Goal: Transaction & Acquisition: Purchase product/service

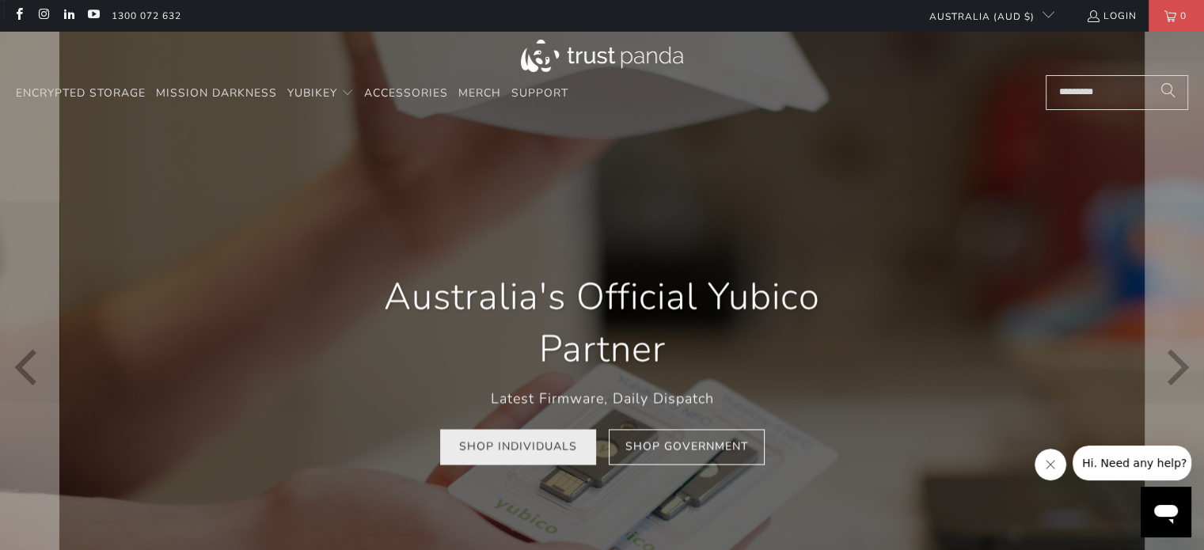
click at [565, 446] on link "Shop Individuals" at bounding box center [518, 448] width 156 height 36
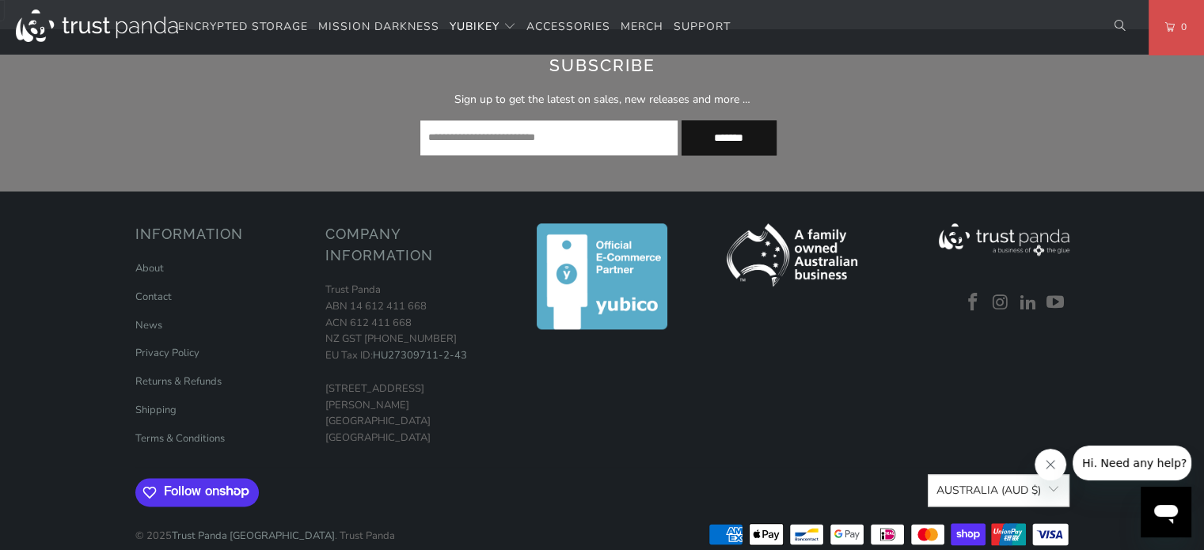
scroll to position [2138, 0]
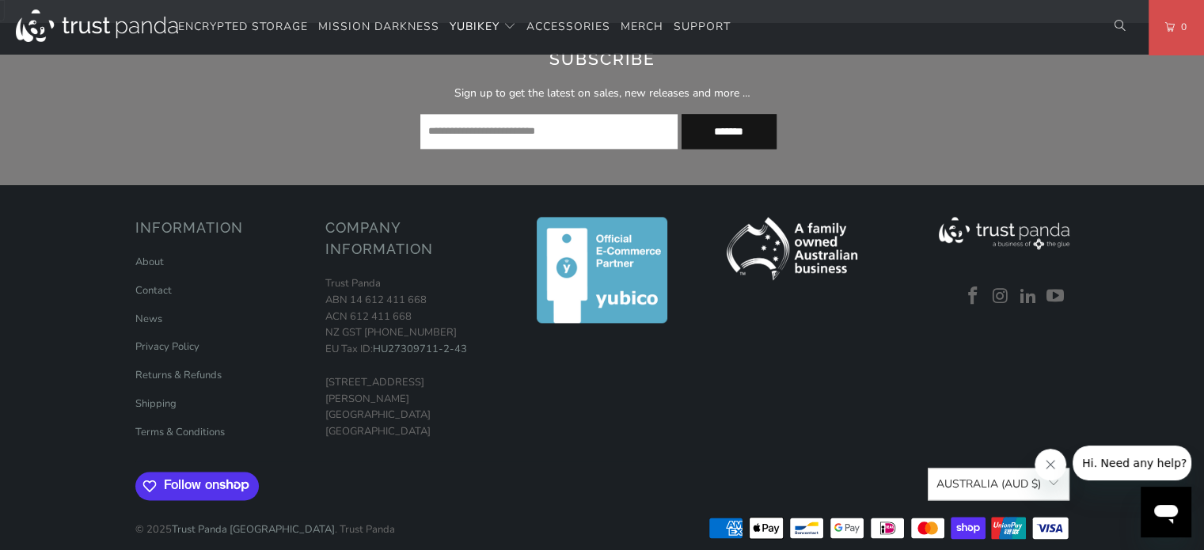
click at [1047, 462] on icon "关闭来自公司的消息" at bounding box center [1050, 465] width 8 height 8
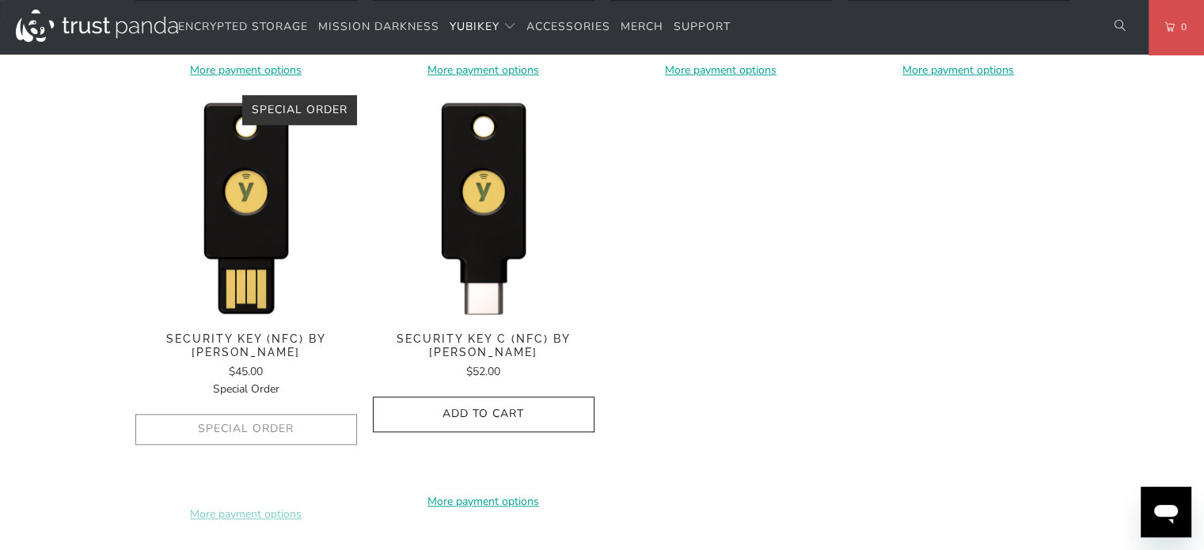
scroll to position [1613, 0]
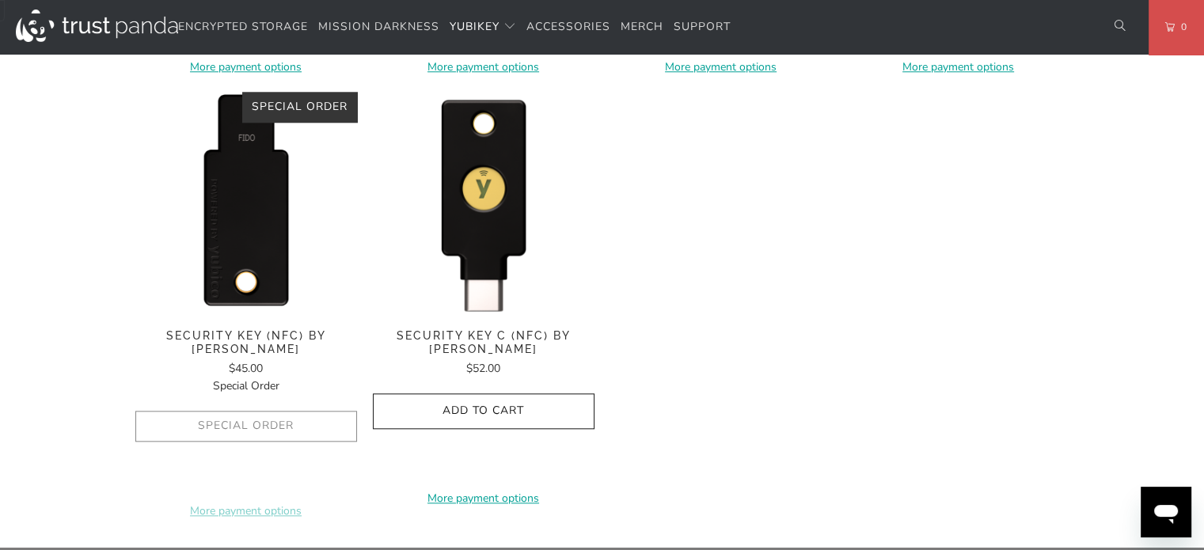
click at [237, 258] on img at bounding box center [246, 203] width 222 height 222
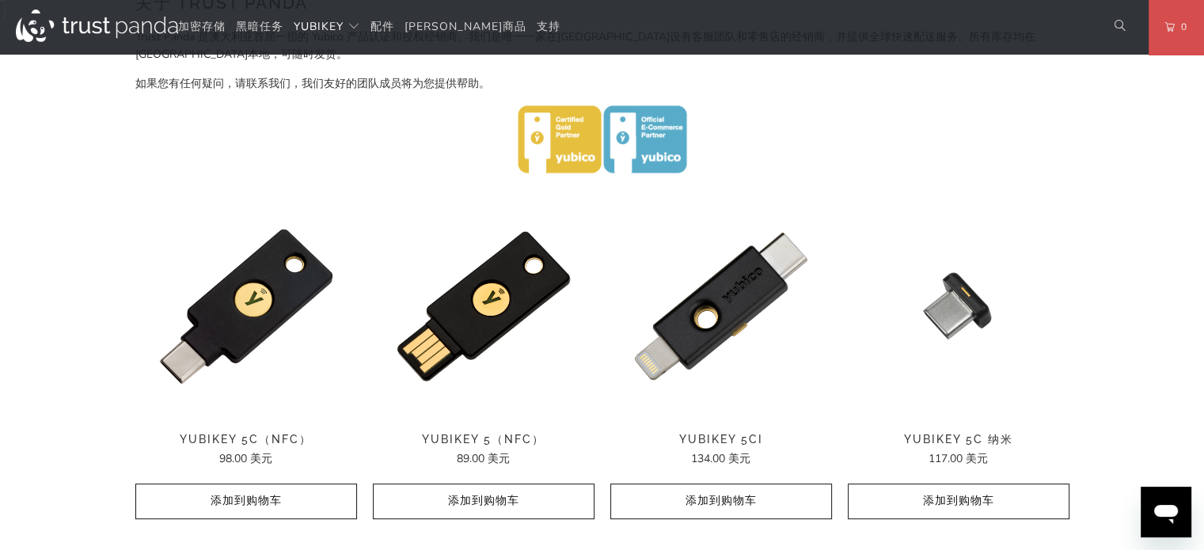
scroll to position [707, 0]
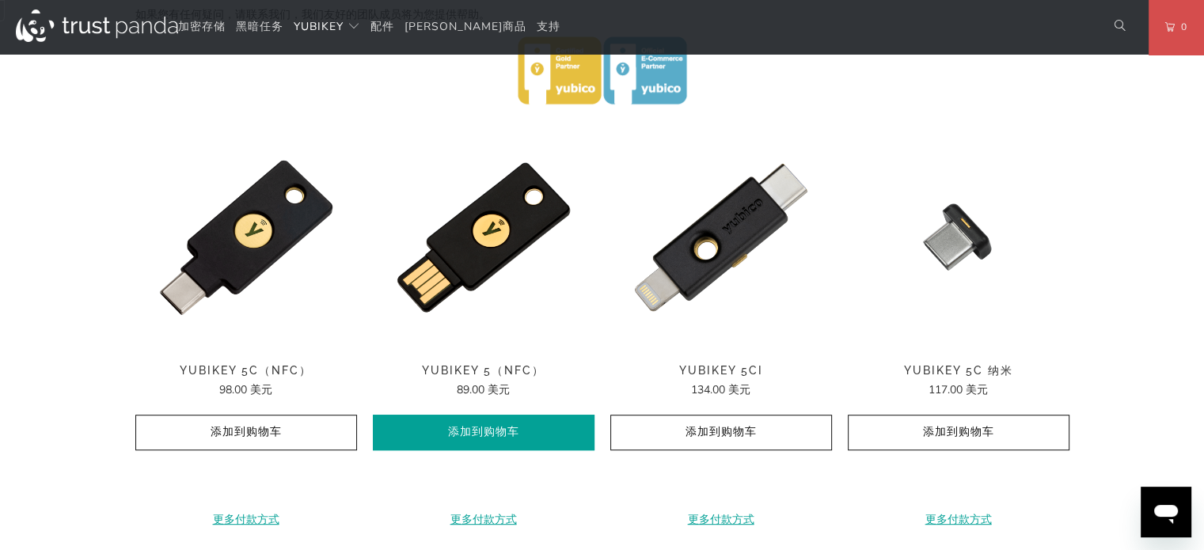
click at [519, 427] on font "添加到购物车" at bounding box center [483, 431] width 71 height 15
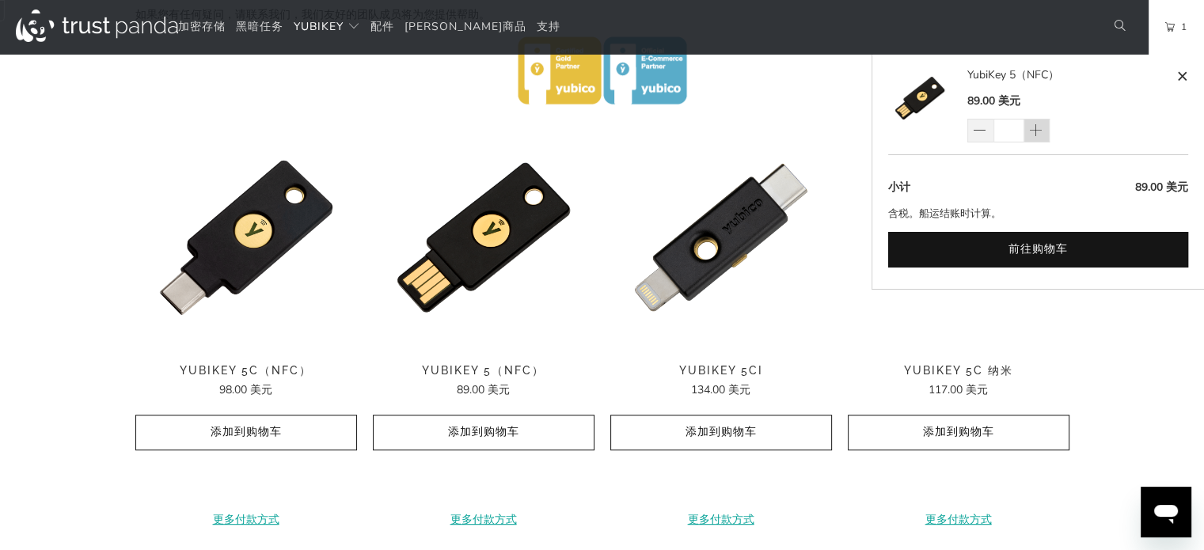
click at [1035, 129] on span at bounding box center [1036, 131] width 16 height 16
type input "*"
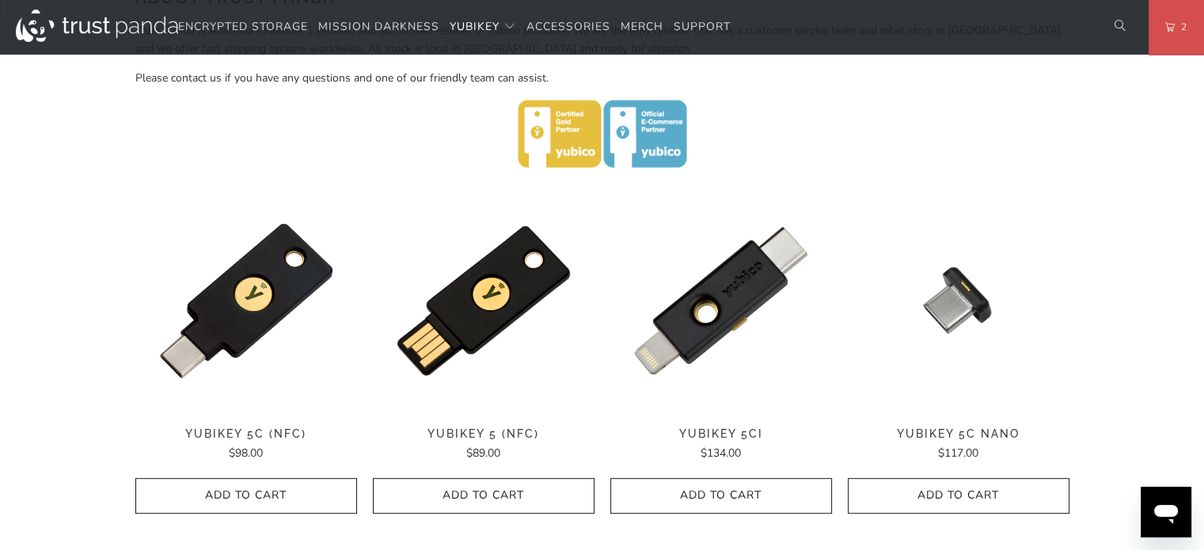
scroll to position [715, 0]
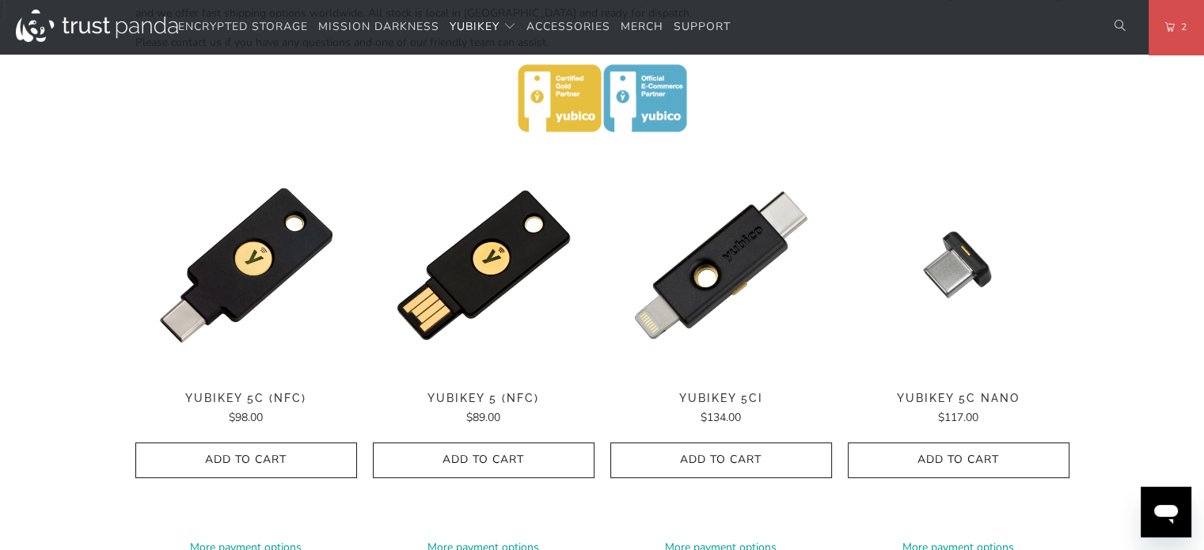
click at [1045, 112] on p at bounding box center [602, 101] width 934 height 74
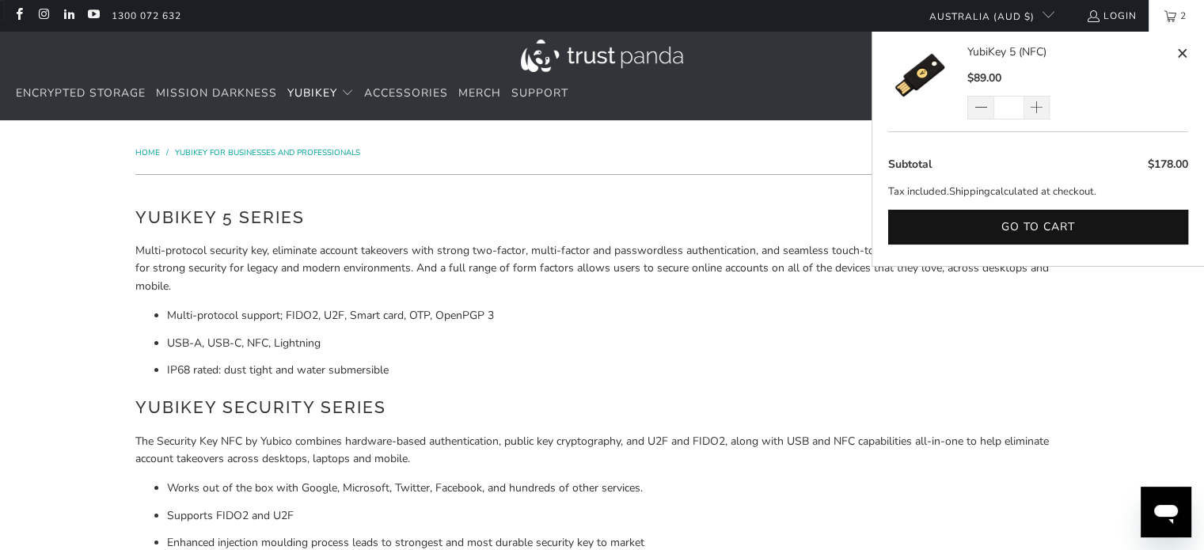
click at [1175, 6] on link "2" at bounding box center [1176, 16] width 55 height 32
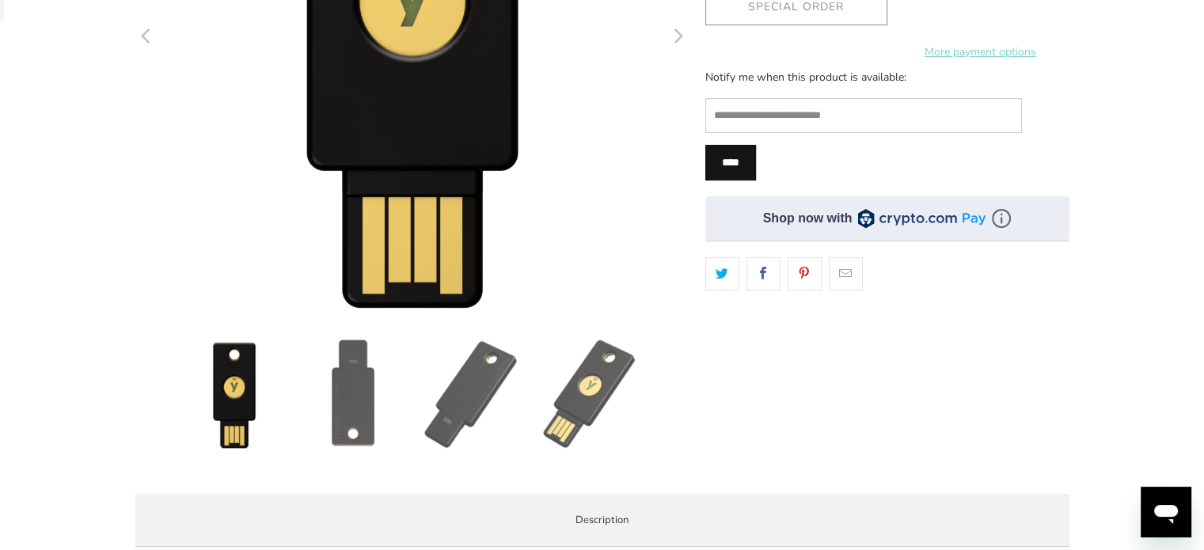
scroll to position [396, 0]
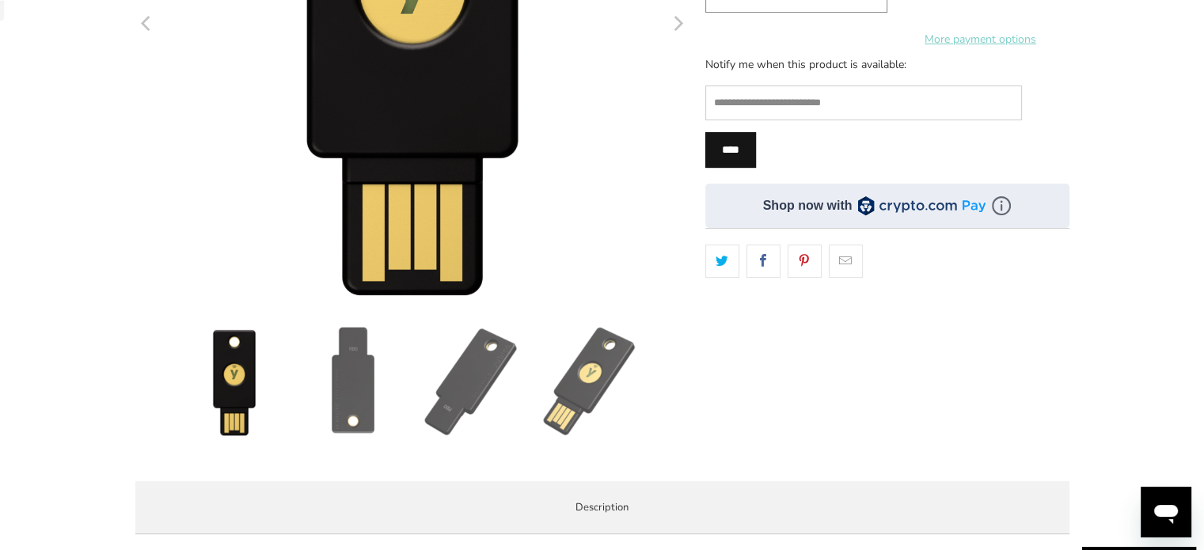
click at [370, 371] on img at bounding box center [353, 381] width 111 height 111
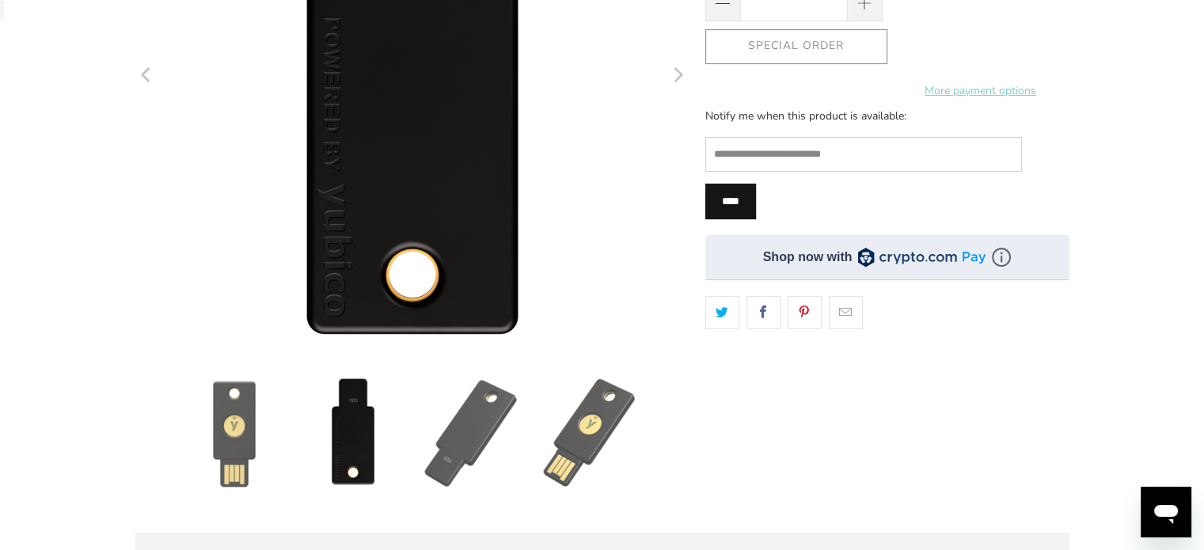
scroll to position [317, 0]
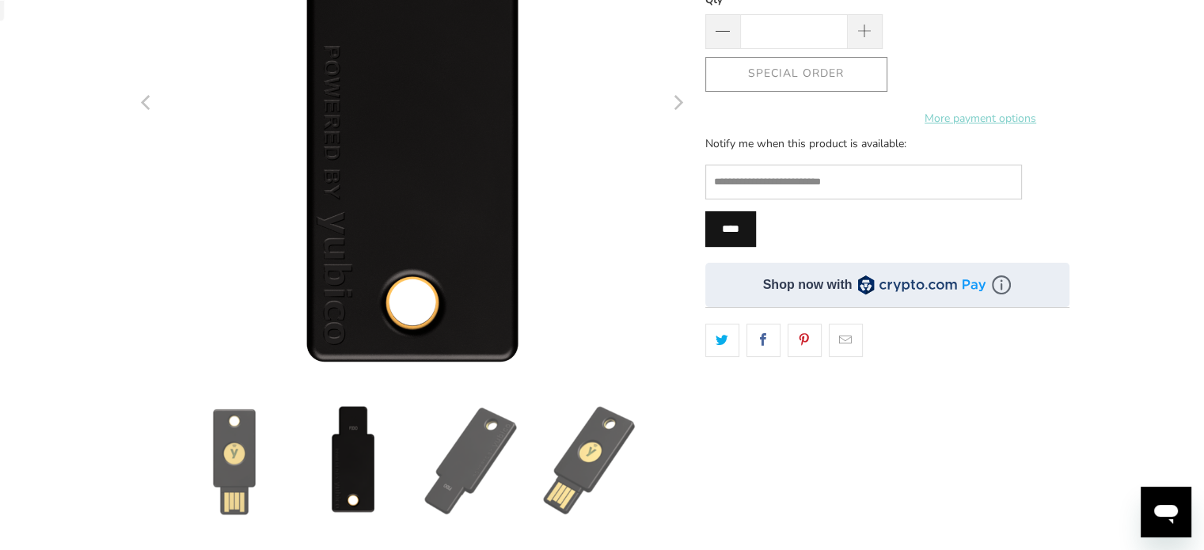
click at [500, 460] on img at bounding box center [471, 460] width 111 height 111
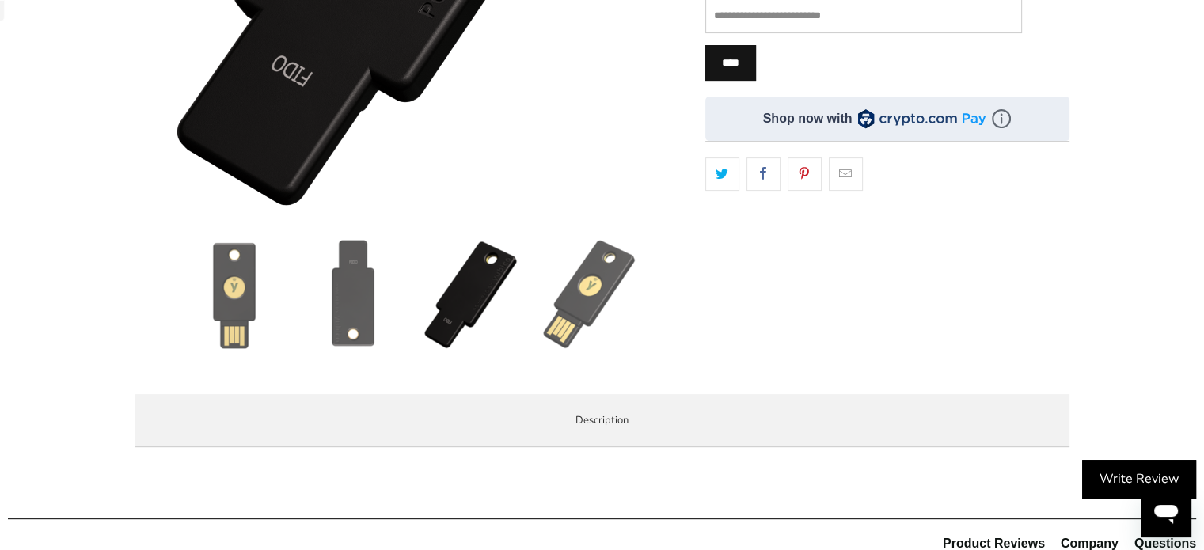
scroll to position [475, 0]
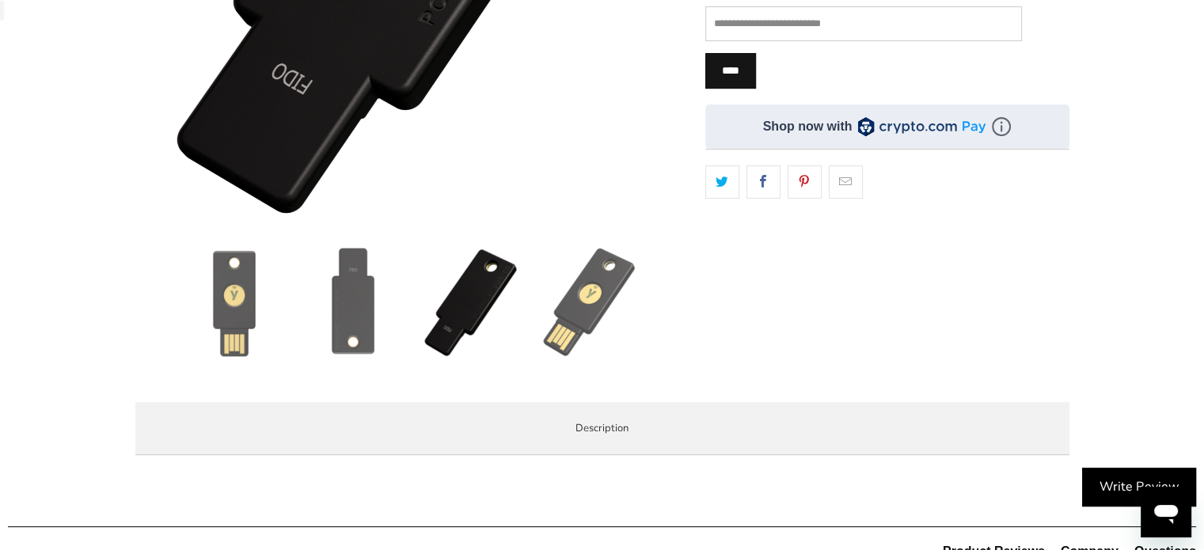
click at [564, 283] on img at bounding box center [590, 302] width 111 height 111
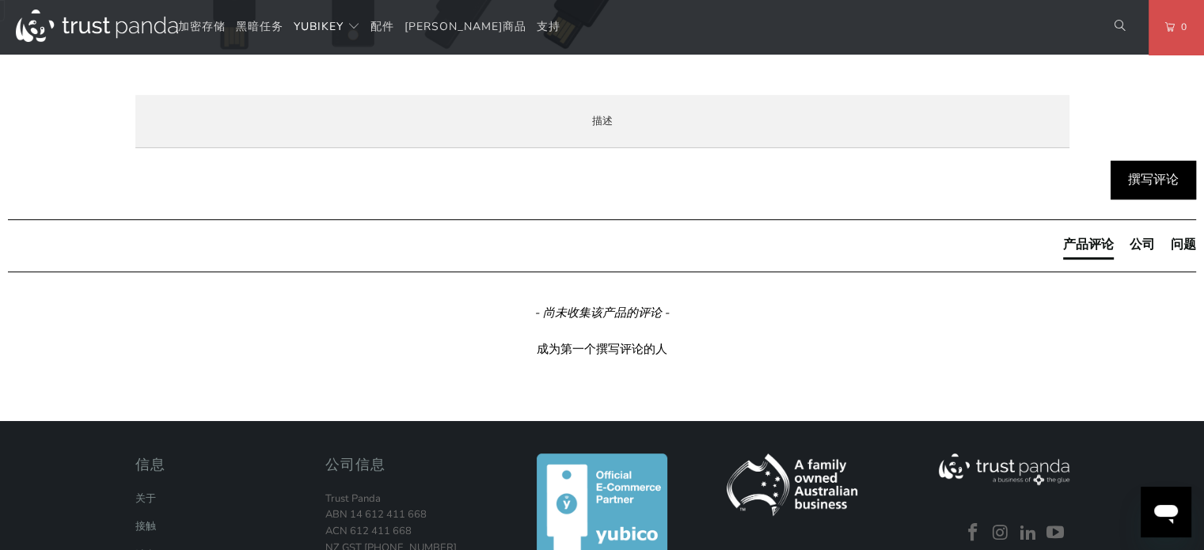
scroll to position [712, 0]
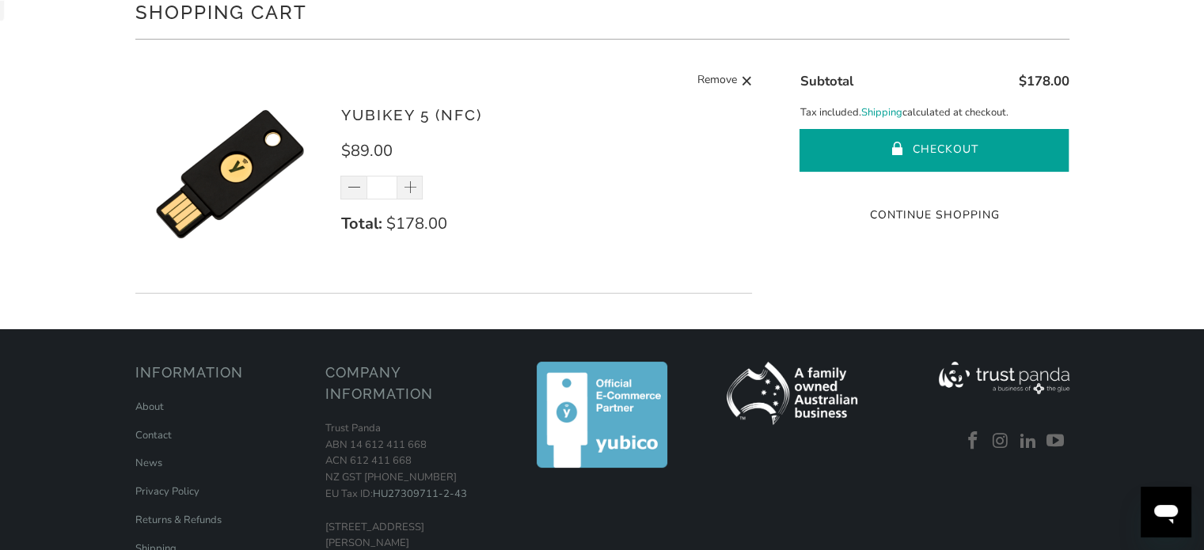
scroll to position [158, 0]
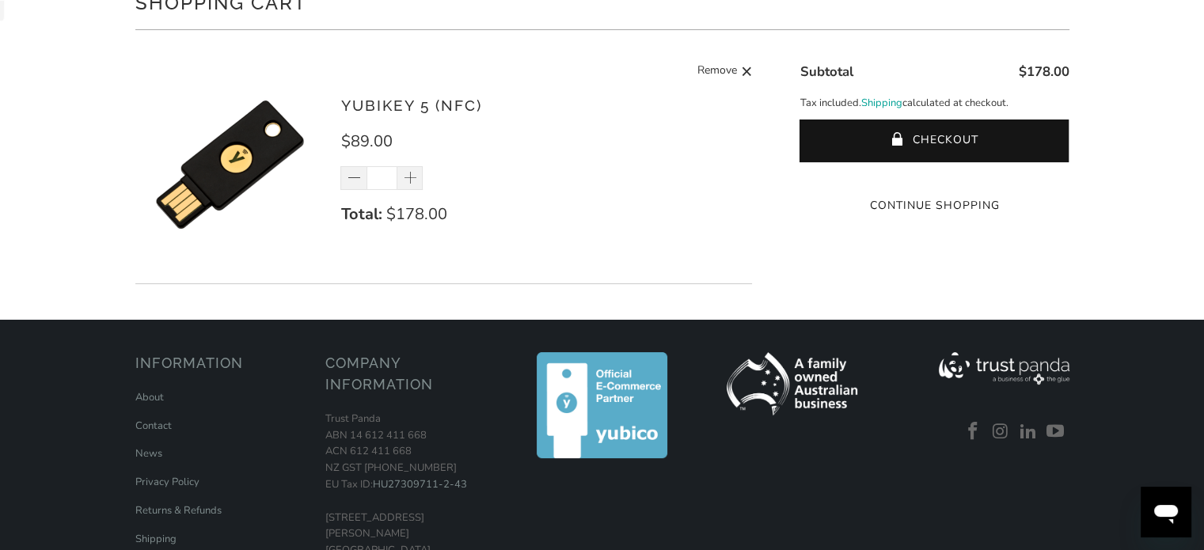
click at [613, 382] on img at bounding box center [602, 405] width 131 height 106
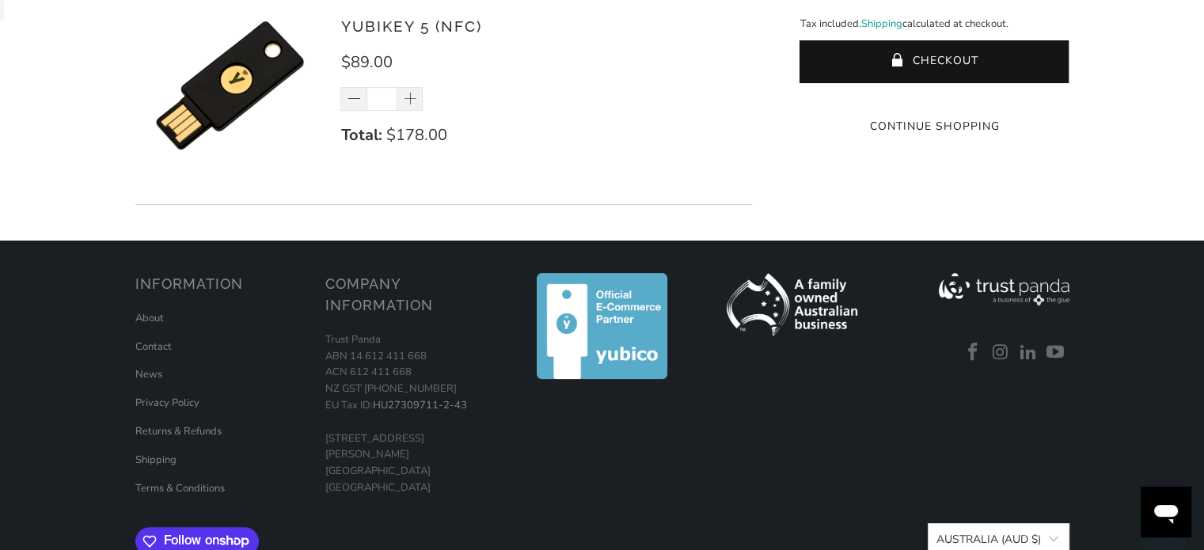
scroll to position [0, 0]
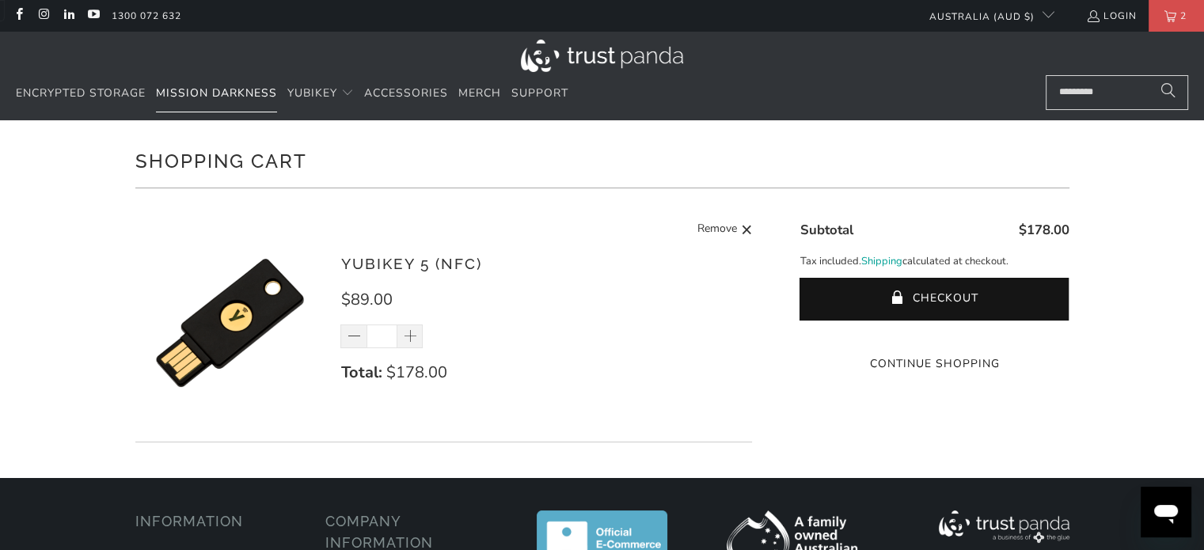
click at [234, 94] on span "Mission Darkness" at bounding box center [216, 92] width 121 height 15
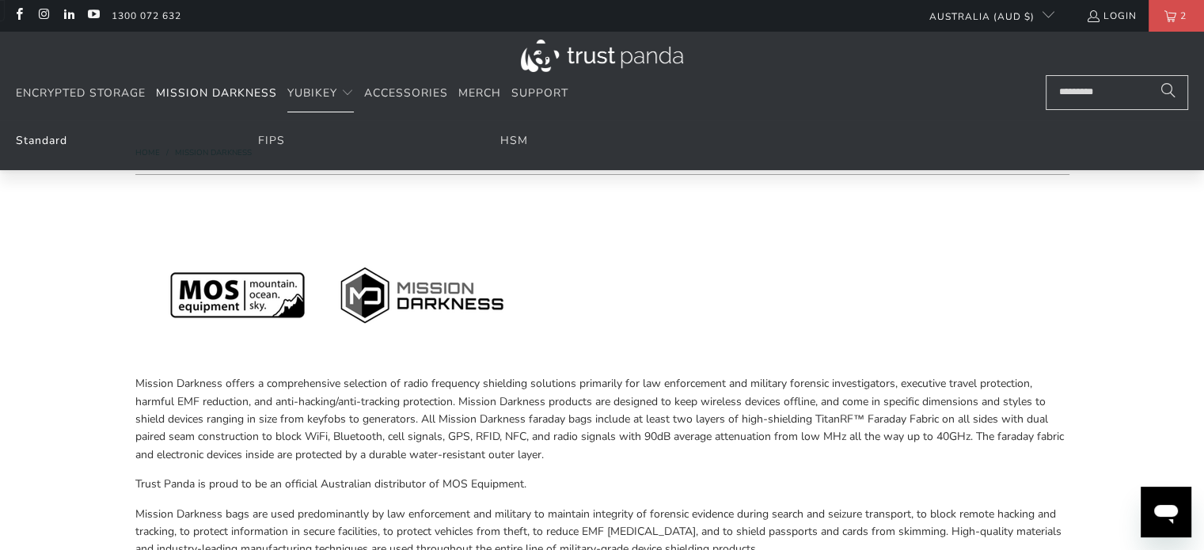
click at [38, 140] on link "Standard" at bounding box center [41, 140] width 51 height 15
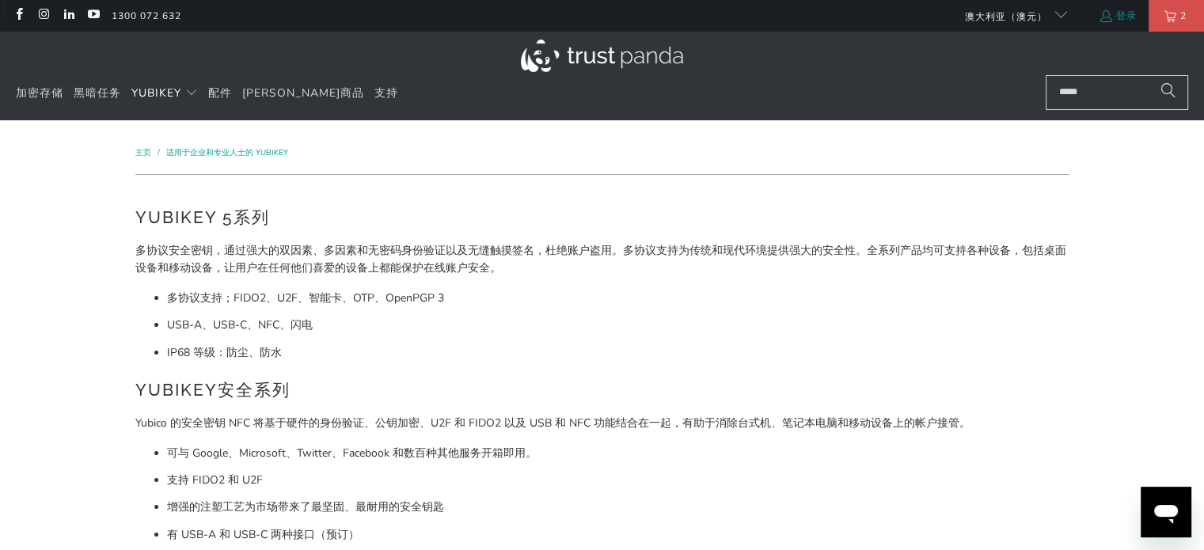
click at [1123, 15] on font "登录" at bounding box center [1126, 15] width 21 height 13
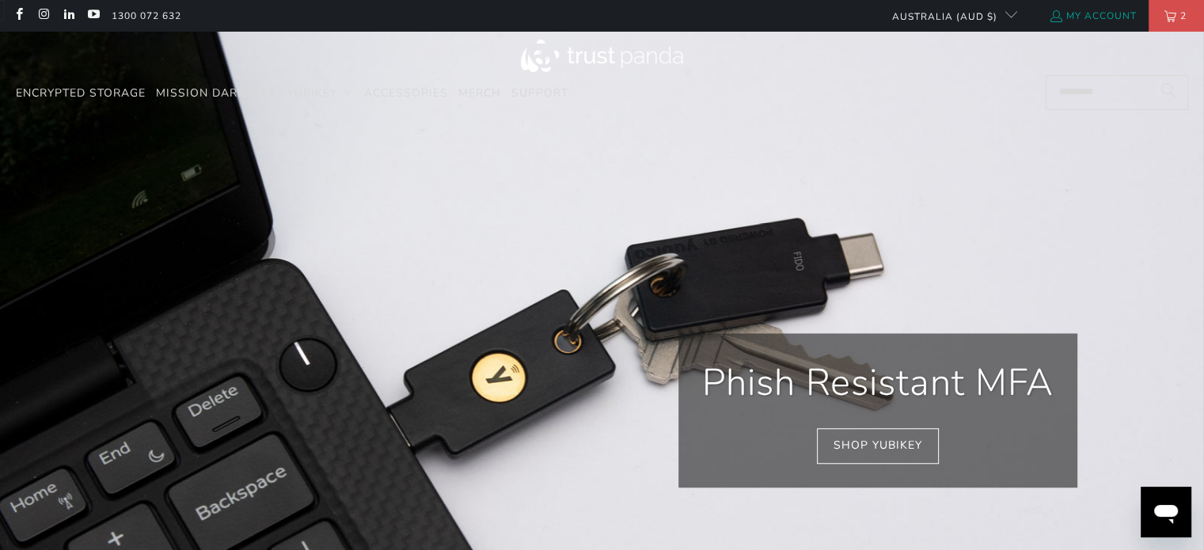
click at [1119, 12] on link "My Account" at bounding box center [1093, 15] width 88 height 17
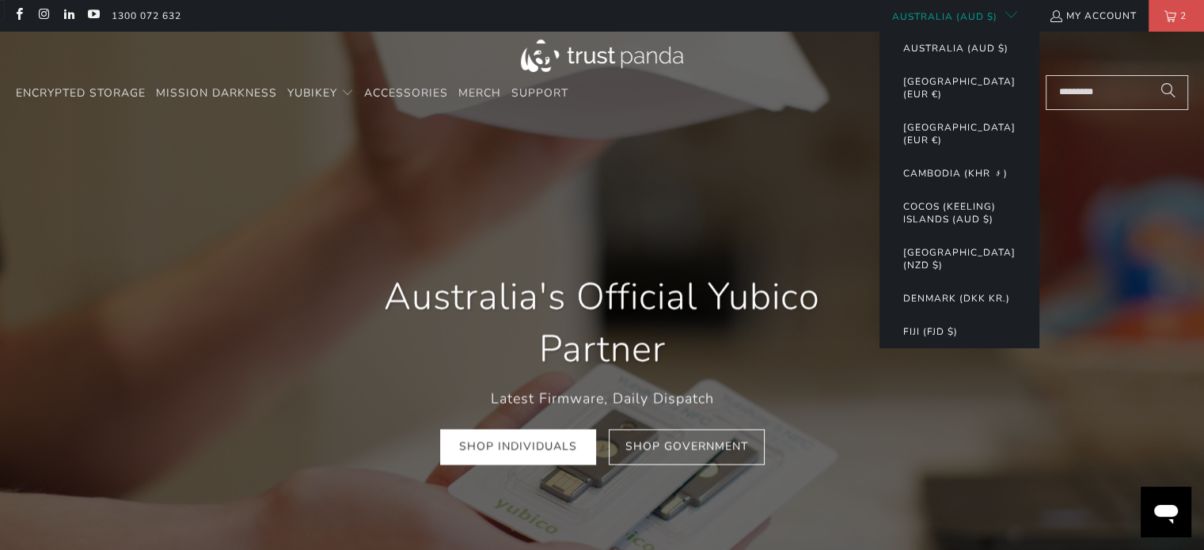
click at [1010, 19] on span "button" at bounding box center [1010, 16] width 13 height 13
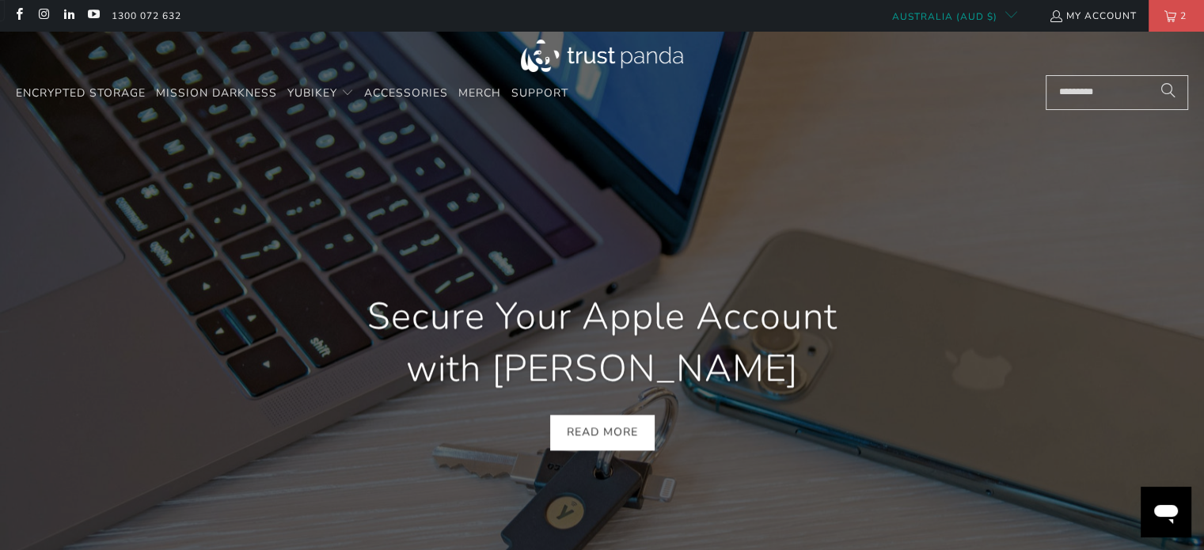
scroll to position [0, 455]
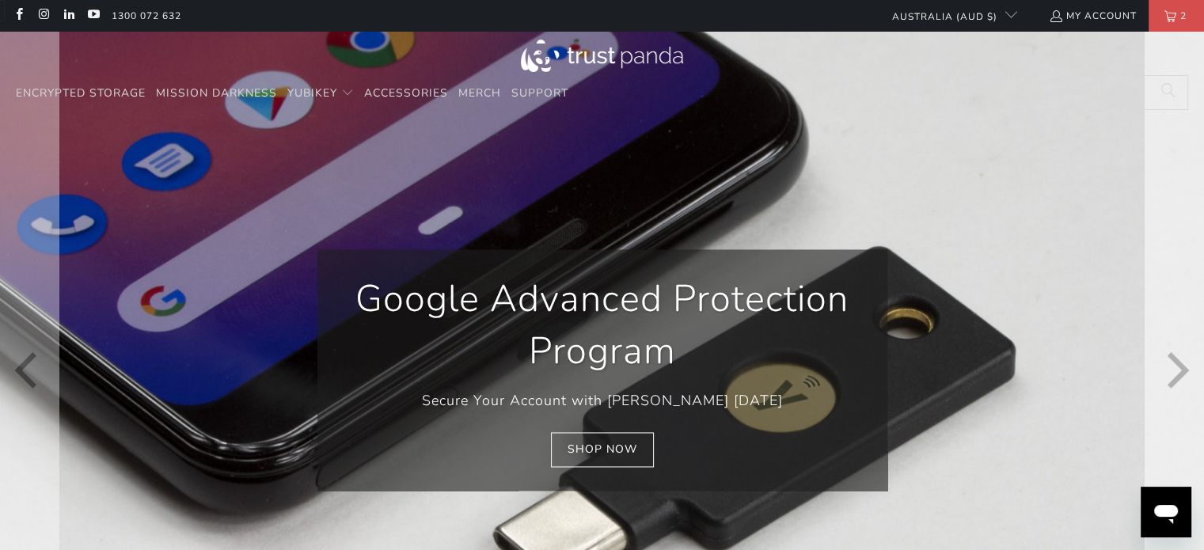
click at [1178, 357] on icon "Next" at bounding box center [1175, 370] width 36 height 407
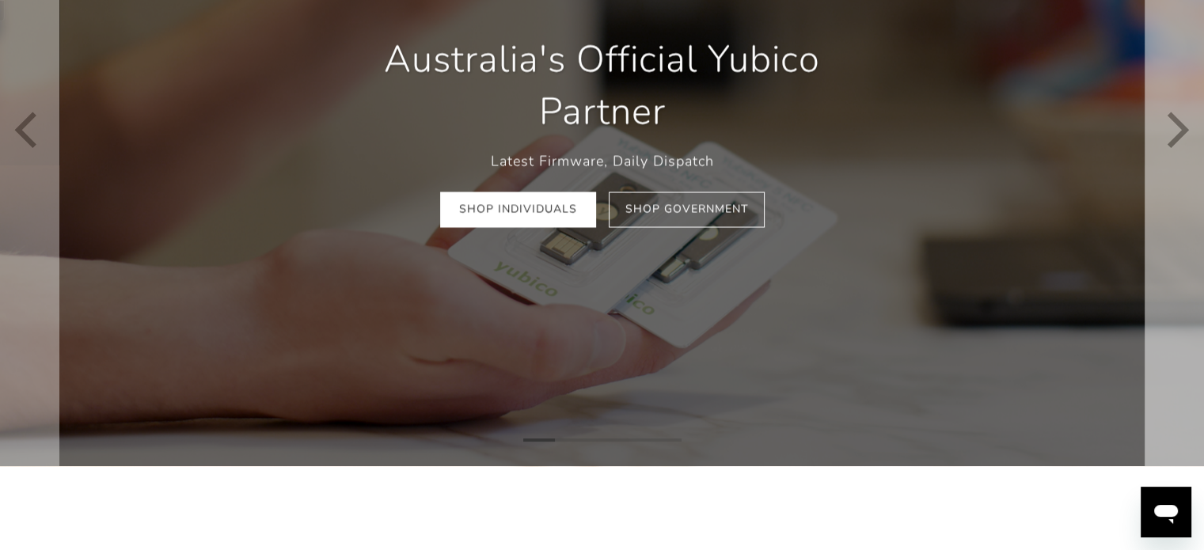
scroll to position [0, 683]
click at [1193, 205] on button "Next" at bounding box center [1175, 130] width 60 height 672
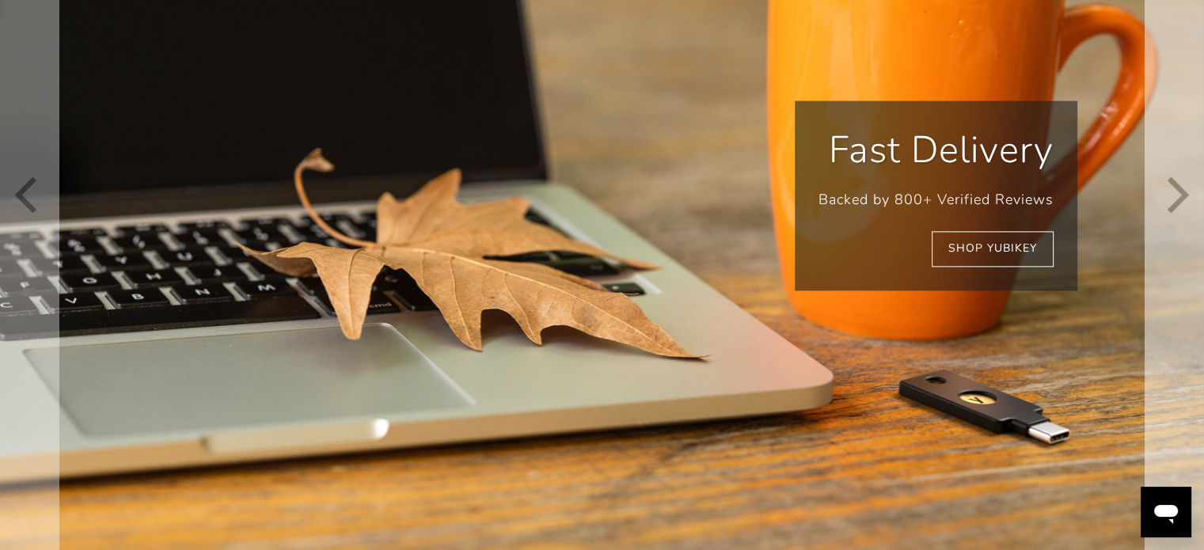
click at [1193, 205] on button "Next" at bounding box center [1175, 195] width 60 height 803
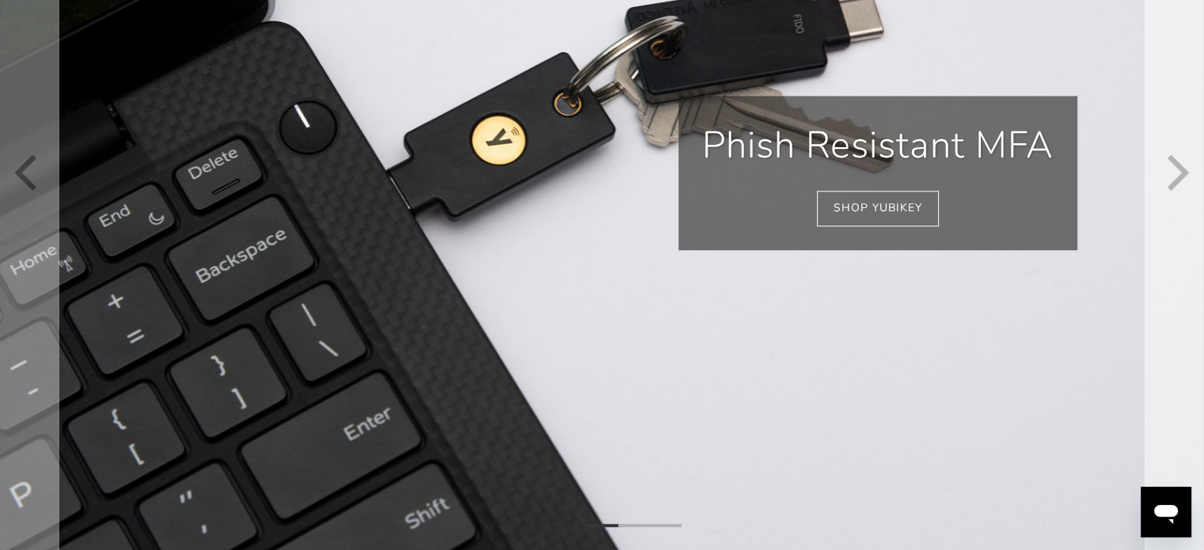
click at [1193, 205] on button "Next" at bounding box center [1175, 173] width 60 height 758
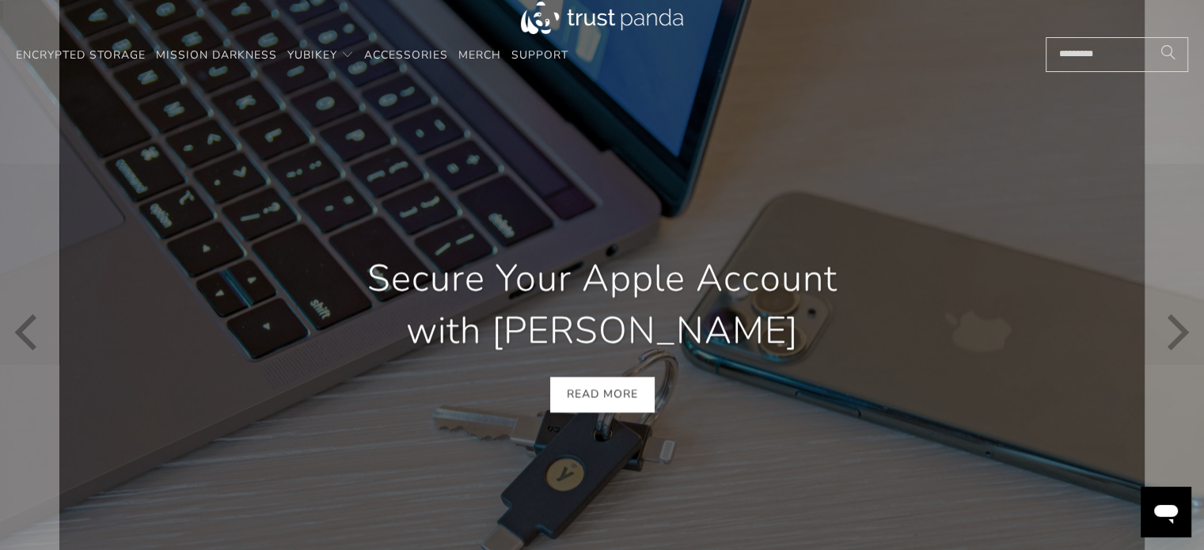
scroll to position [0, 0]
